Goal: Find specific page/section: Find specific page/section

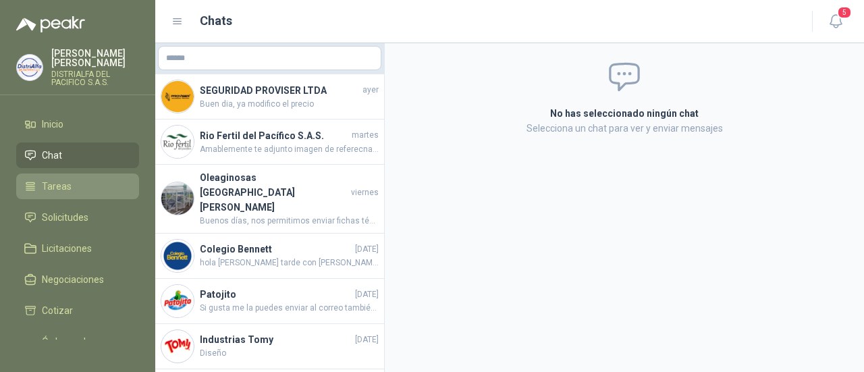
click at [72, 189] on li "Tareas" at bounding box center [77, 186] width 107 height 15
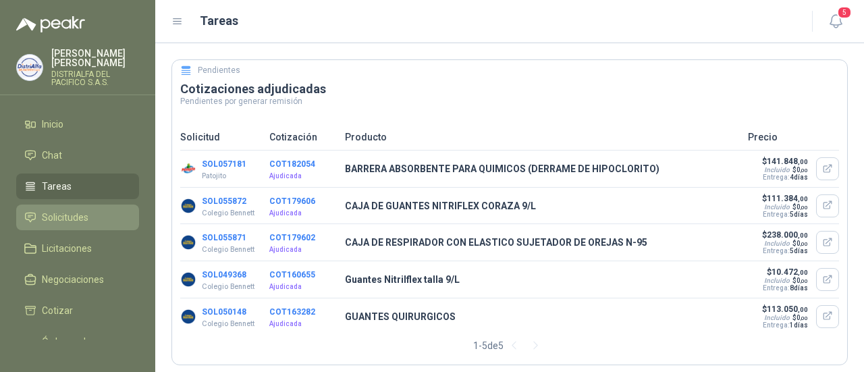
click at [86, 226] on link "Solicitudes" at bounding box center [77, 217] width 123 height 26
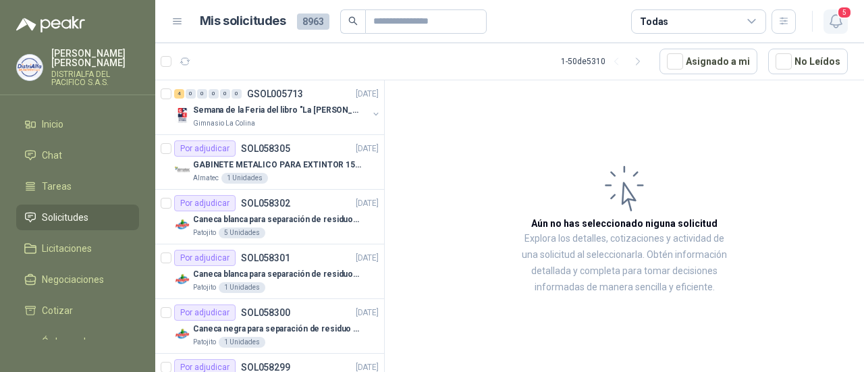
click at [842, 22] on icon "button" at bounding box center [835, 21] width 17 height 17
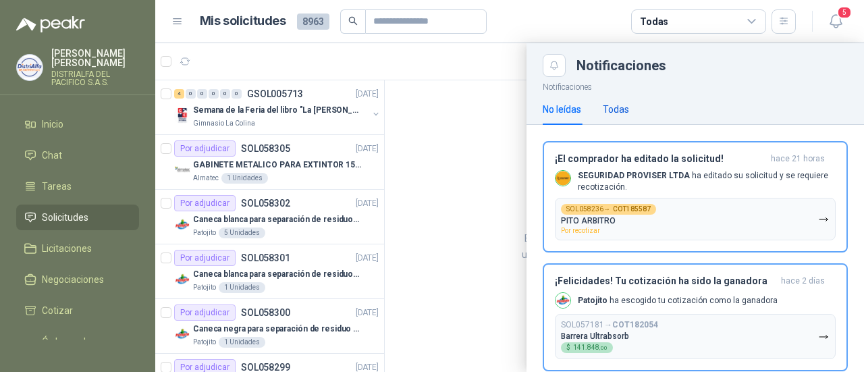
click at [621, 110] on div "Todas" at bounding box center [616, 109] width 26 height 15
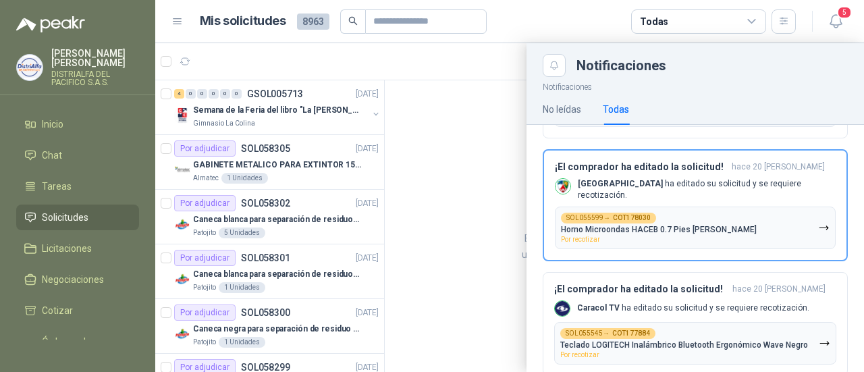
scroll to position [936, 0]
click at [82, 208] on link "Solicitudes" at bounding box center [77, 217] width 123 height 26
click at [555, 107] on div "No leídas" at bounding box center [562, 109] width 38 height 15
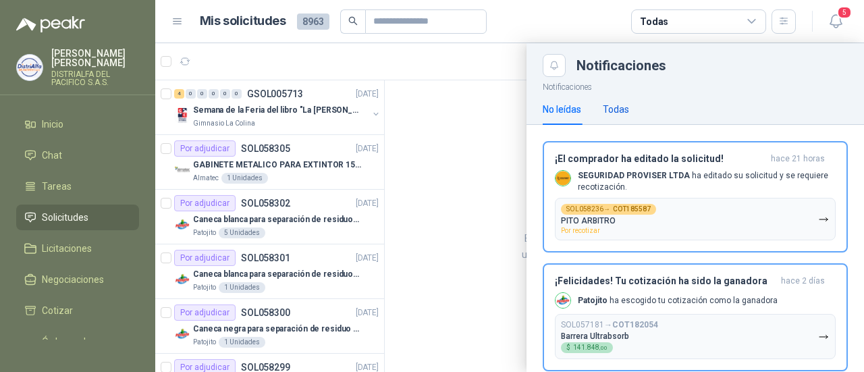
click at [624, 108] on div "Todas" at bounding box center [616, 109] width 26 height 15
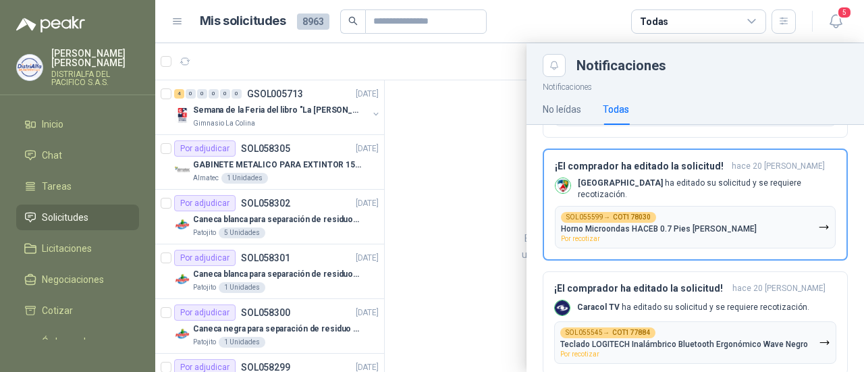
click at [475, 238] on div at bounding box center [509, 207] width 709 height 329
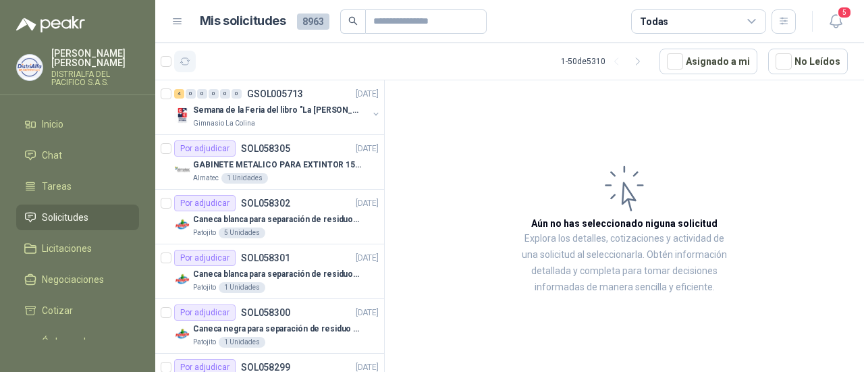
click at [186, 64] on icon "button" at bounding box center [185, 61] width 10 height 7
